Goal: Task Accomplishment & Management: Manage account settings

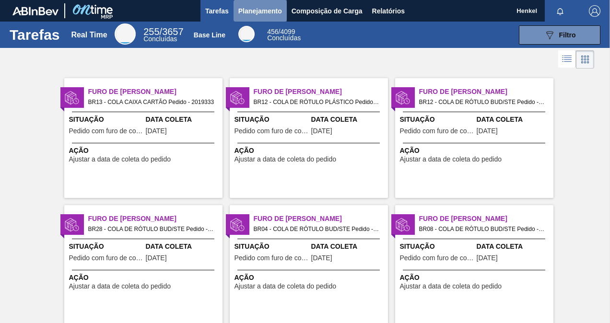
click at [275, 12] on span "Planejamento" at bounding box center [260, 11] width 44 height 12
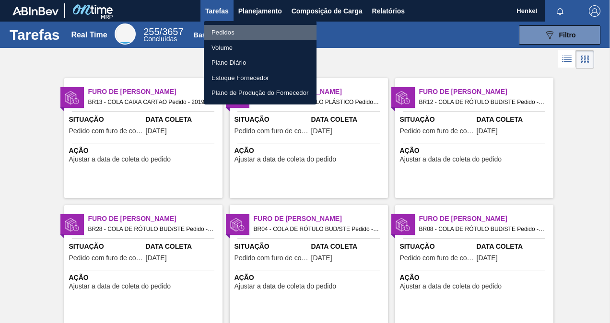
click at [260, 28] on li "Pedidos" at bounding box center [260, 32] width 113 height 15
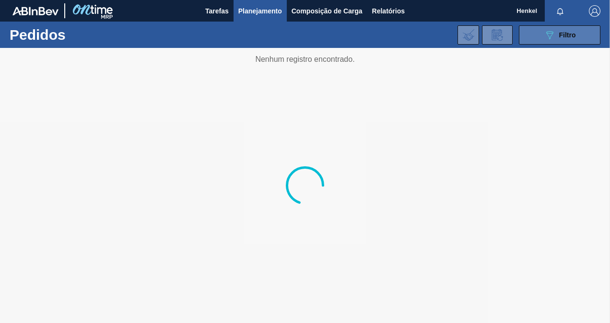
click at [573, 28] on button "089F7B8B-B2A5-4AFE-B5C0-19BA573D28AC Filtro" at bounding box center [560, 34] width 82 height 19
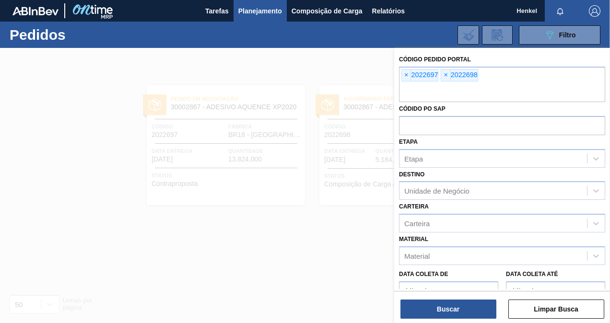
click at [243, 255] on div at bounding box center [305, 209] width 610 height 323
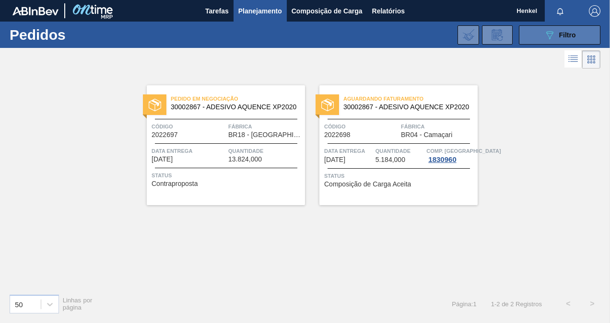
click at [571, 36] on span "Filtro" at bounding box center [567, 35] width 17 height 8
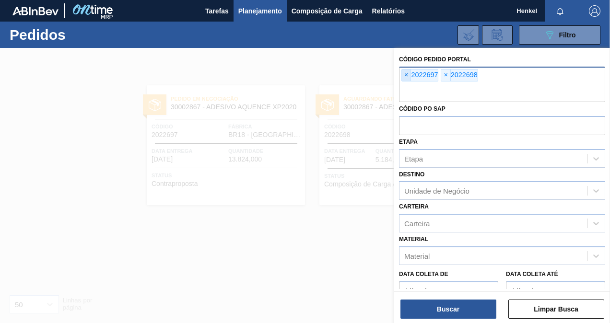
click at [405, 74] on span "×" at bounding box center [406, 76] width 9 height 12
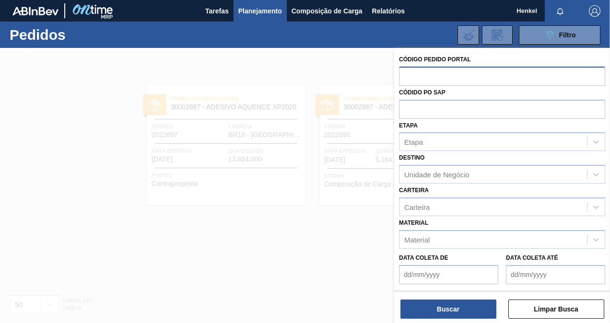
paste input "2023091"
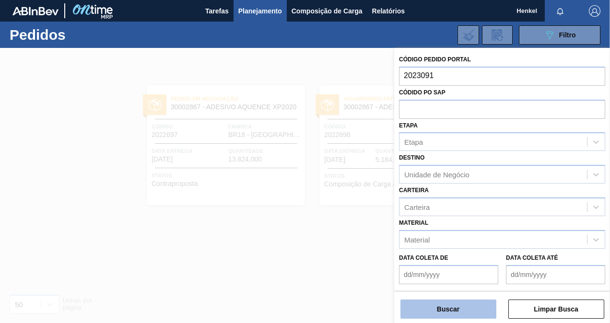
type input "2023091"
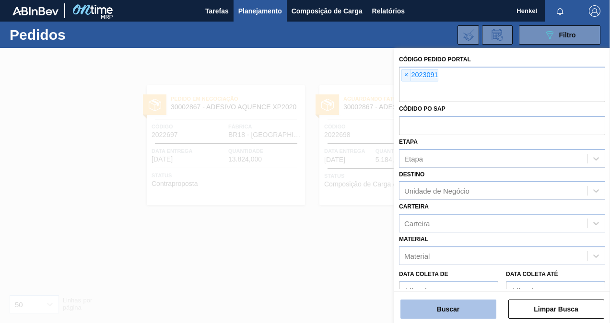
click at [468, 311] on button "Buscar" at bounding box center [449, 309] width 96 height 19
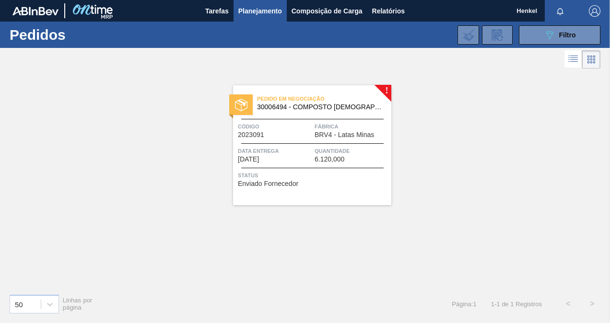
click at [305, 118] on div "Pedido em Negociação 30006494 - COMPOSTO VEDANTE; TAMPA Código 2023091 Fábrica …" at bounding box center [312, 145] width 158 height 120
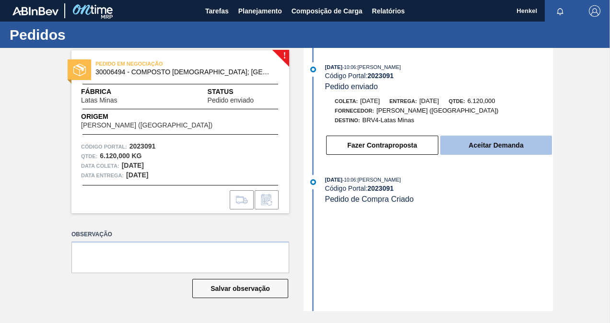
click at [488, 146] on button "Aceitar Demanda" at bounding box center [496, 145] width 112 height 19
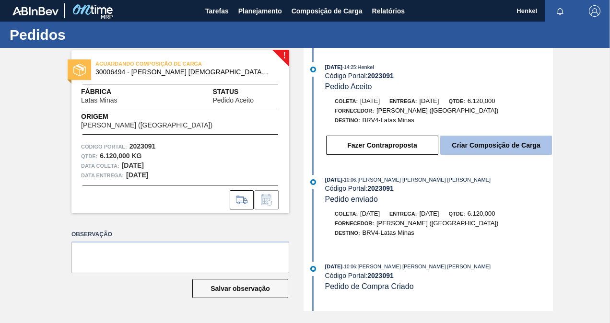
click at [456, 151] on button "Criar Composição de Carga" at bounding box center [496, 145] width 112 height 19
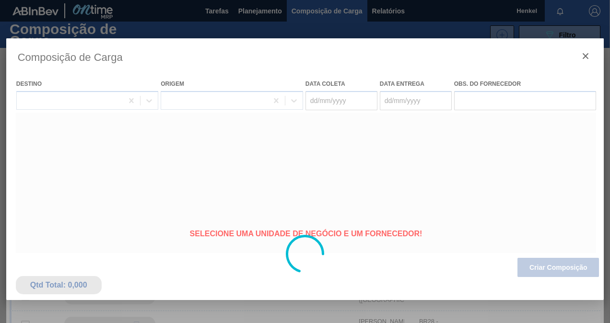
type coleta "[DATE]"
type entrega "[DATE]"
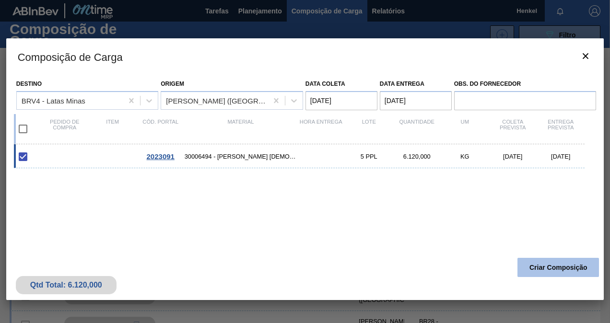
click at [556, 272] on button "Criar Composição" at bounding box center [559, 267] width 82 height 19
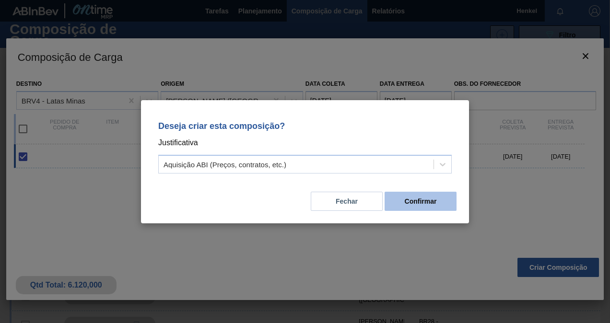
click at [440, 210] on button "Confirmar" at bounding box center [421, 201] width 72 height 19
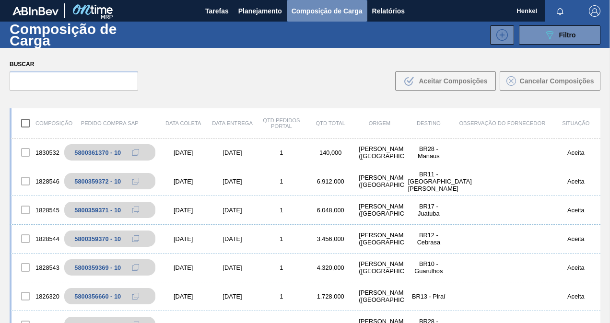
click at [314, 6] on span "Composição de Carga" at bounding box center [327, 11] width 71 height 12
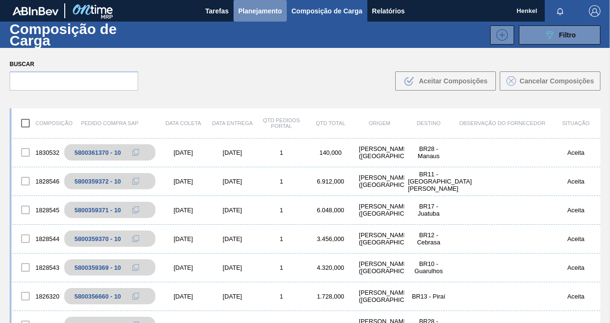
click at [257, 3] on button "Planejamento" at bounding box center [260, 11] width 53 height 22
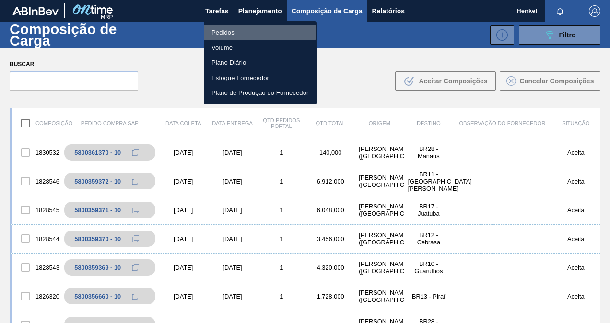
click at [243, 31] on li "Pedidos" at bounding box center [260, 32] width 113 height 15
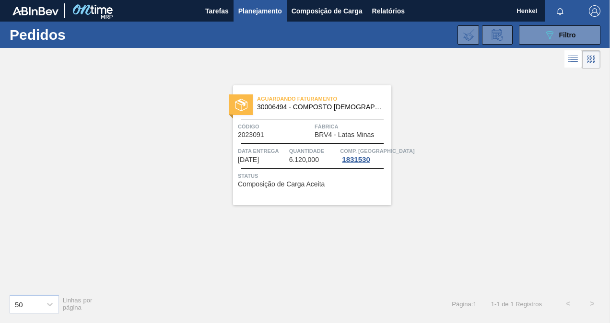
click at [293, 127] on span "Código" at bounding box center [275, 127] width 74 height 10
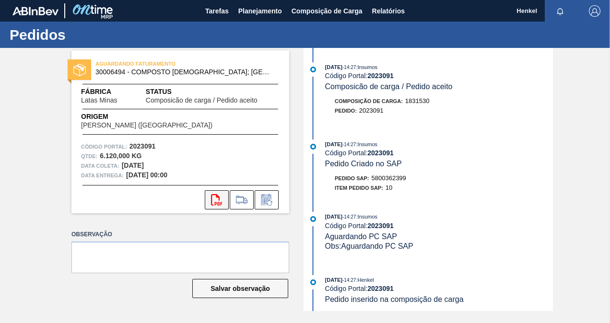
click at [217, 200] on icon "svg{fill:#ff0000}" at bounding box center [217, 200] width 12 height 12
